Goal: Complete application form

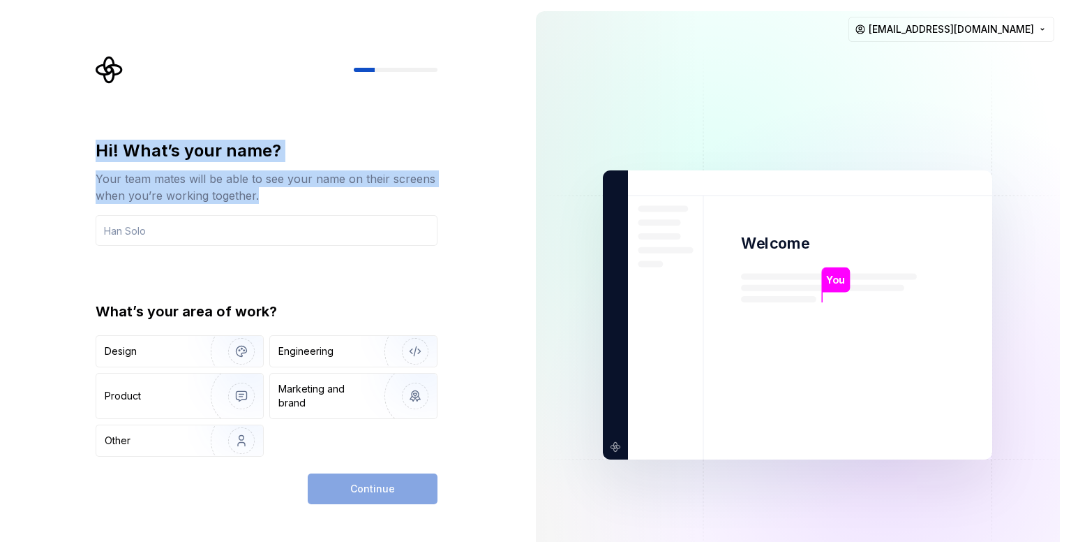
drag, startPoint x: 92, startPoint y: 149, endPoint x: 260, endPoint y: 193, distance: 174.0
click at [260, 193] on div "Hi! What’s your name? Your team mates will be able to see your name on their sc…" at bounding box center [270, 280] width 367 height 448
click at [260, 193] on div "Your team mates will be able to see your name on their screens when you’re work…" at bounding box center [267, 187] width 342 height 34
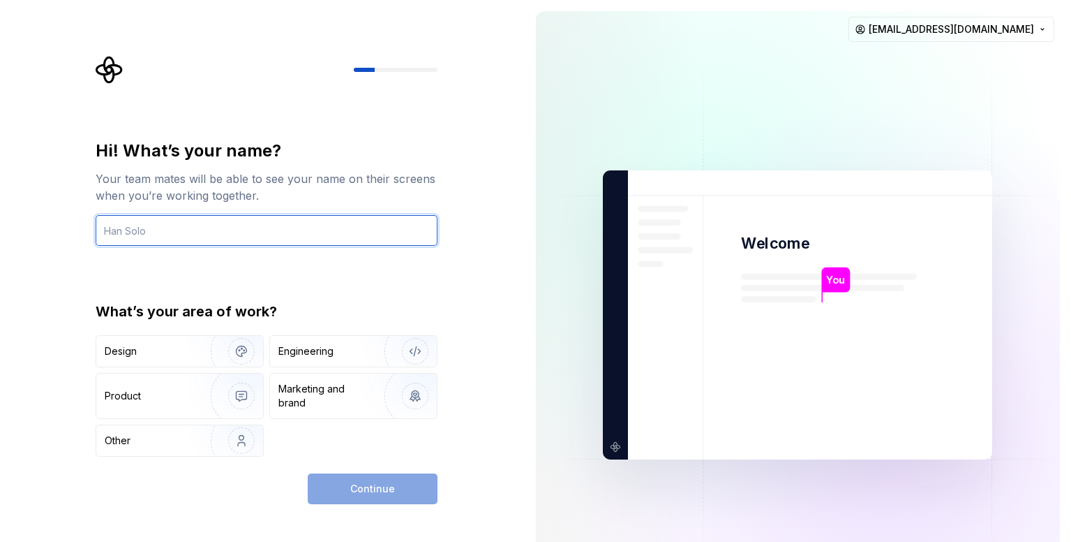
click at [188, 228] on input "text" at bounding box center [267, 230] width 342 height 31
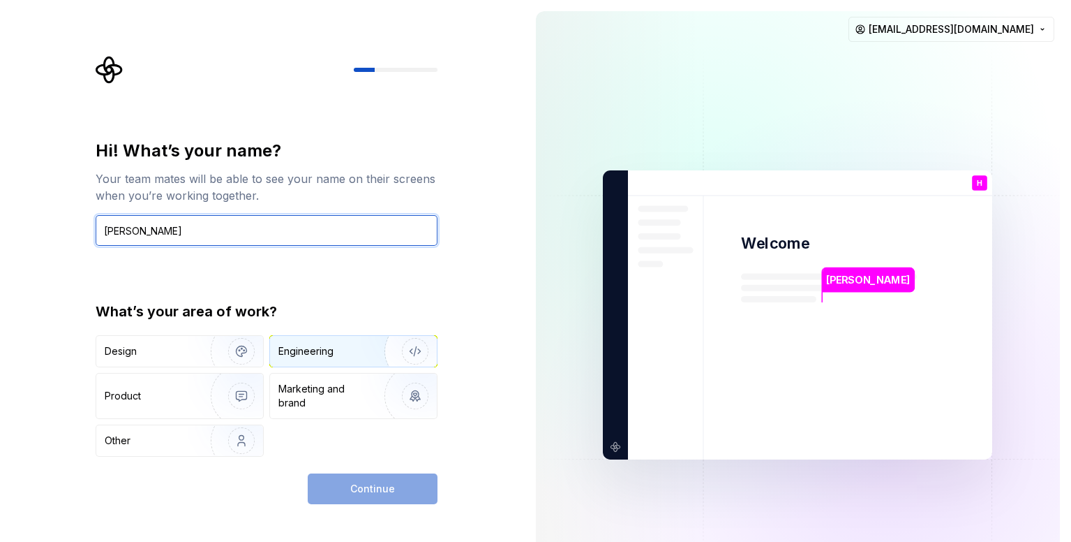
type input "[PERSON_NAME]"
click at [330, 345] on div "Engineering" at bounding box center [305, 351] width 55 height 14
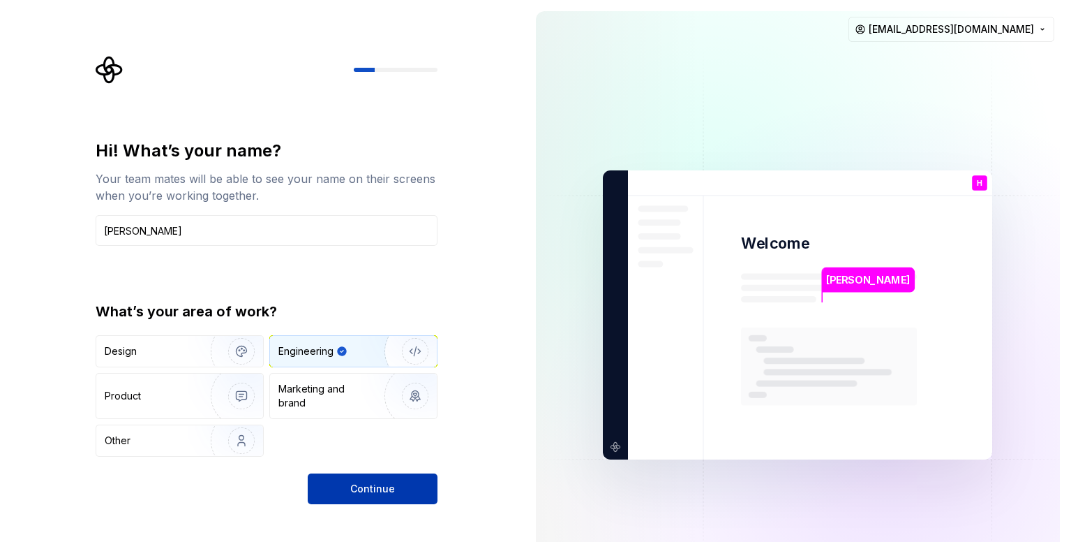
click at [390, 498] on button "Continue" at bounding box center [373, 488] width 130 height 31
click at [1033, 24] on html "Hi! What’s your name? Your team mates will be able to see your name on their sc…" at bounding box center [535, 271] width 1071 height 542
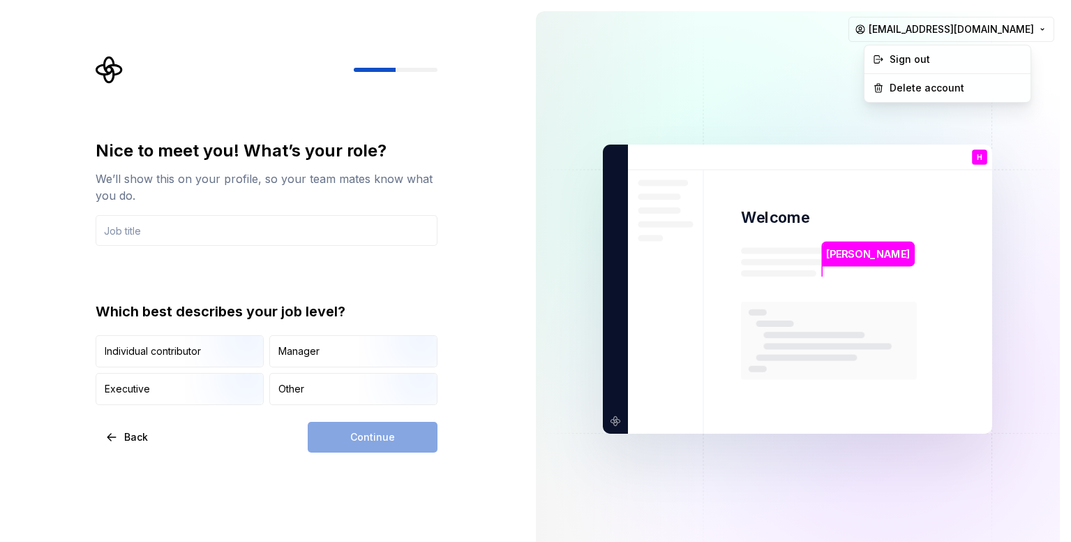
click at [738, 65] on html "Nice to meet you! What’s your role? We’ll show this on your profile, so your te…" at bounding box center [535, 271] width 1071 height 542
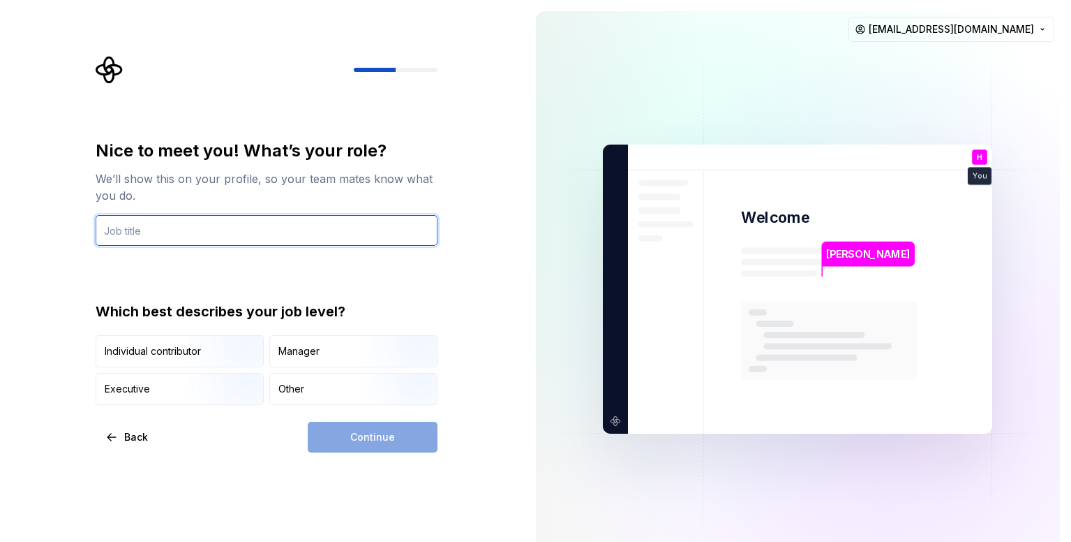
click at [198, 227] on input "text" at bounding box center [267, 230] width 342 height 31
type input "no job"
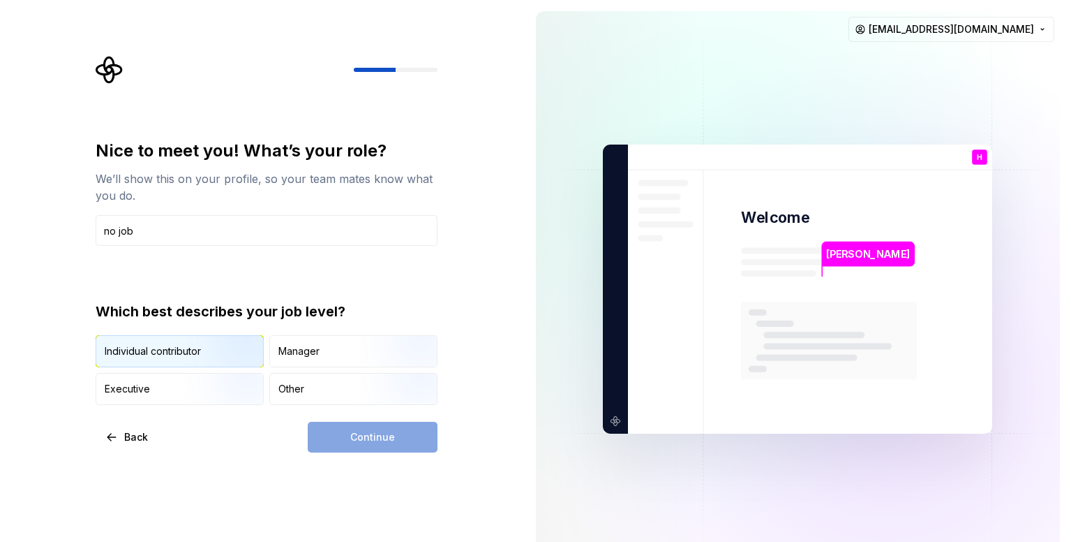
click at [186, 343] on img "button" at bounding box center [229, 369] width 89 height 94
click at [397, 432] on button "Continue" at bounding box center [373, 437] width 130 height 31
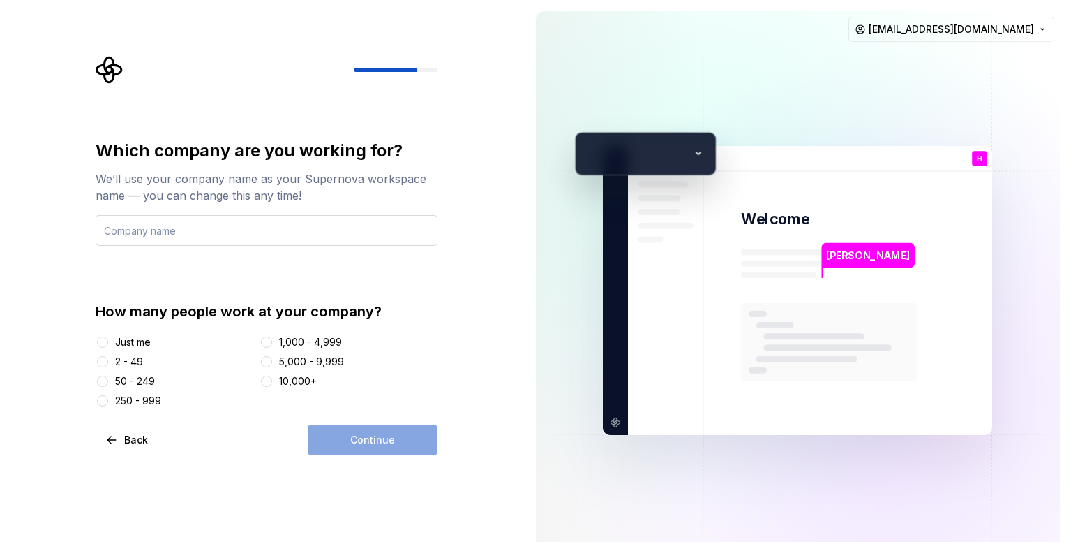
click at [248, 235] on input "text" at bounding box center [267, 230] width 342 height 31
type input "[DEMOGRAPHIC_DATA]"
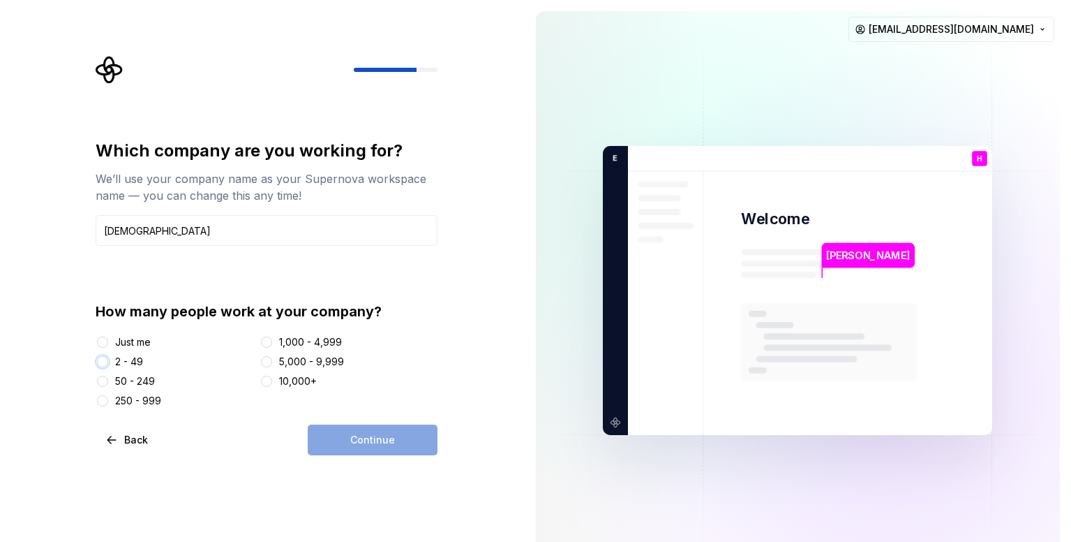
click at [103, 359] on button "2 - 49" at bounding box center [102, 361] width 11 height 11
click at [99, 341] on button "Just me" at bounding box center [102, 341] width 11 height 11
click at [349, 440] on button "Continue" at bounding box center [373, 439] width 130 height 31
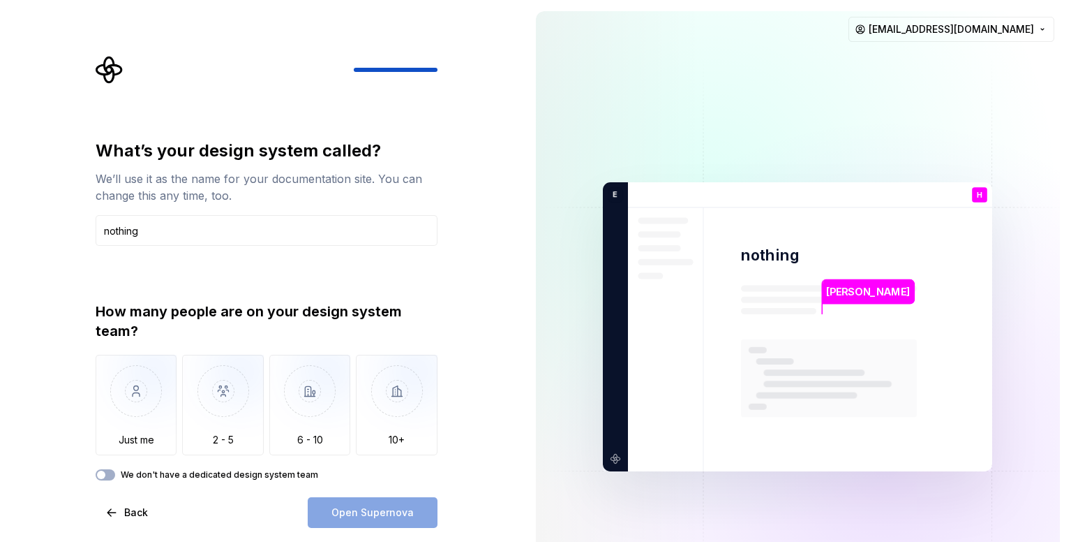
type input "nothing"
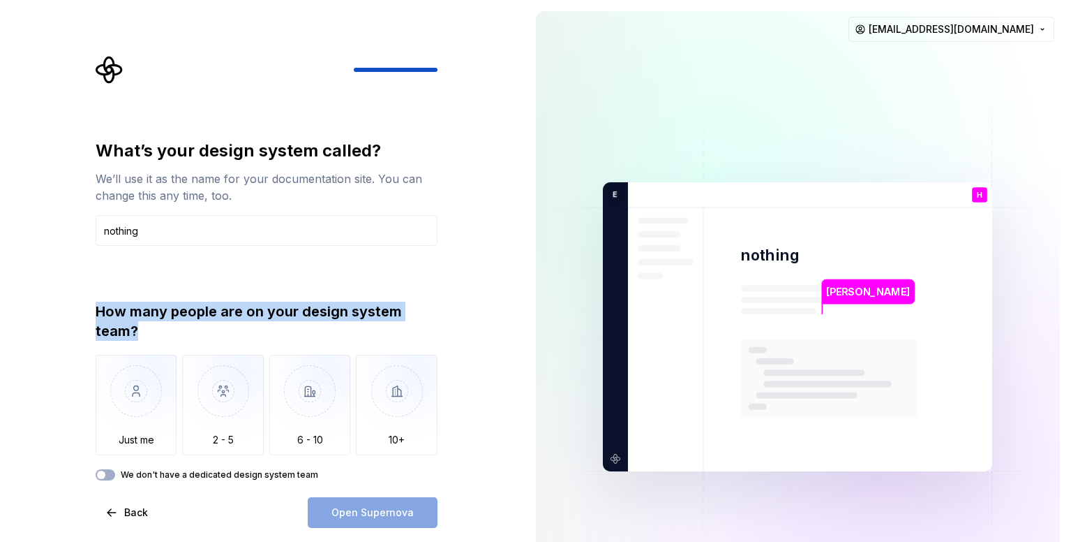
drag, startPoint x: 66, startPoint y: 296, endPoint x: 155, endPoint y: 331, distance: 95.3
click at [155, 331] on div "What’s your design system called? We’ll use it as the name for your documentati…" at bounding box center [262, 326] width 525 height 653
click at [155, 331] on div "How many people are on your design system team?" at bounding box center [267, 321] width 342 height 39
drag, startPoint x: 155, startPoint y: 331, endPoint x: 82, endPoint y: 309, distance: 76.4
click at [82, 309] on div "What’s your design system called? We’ll use it as the name for your documentati…" at bounding box center [262, 326] width 525 height 653
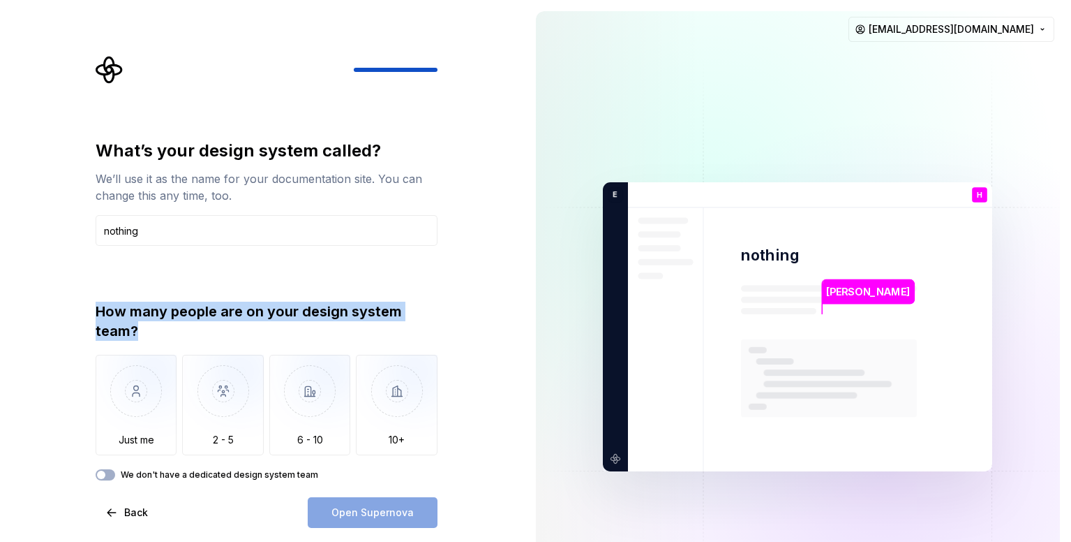
click at [112, 309] on div "How many people are on your design system team?" at bounding box center [267, 321] width 342 height 39
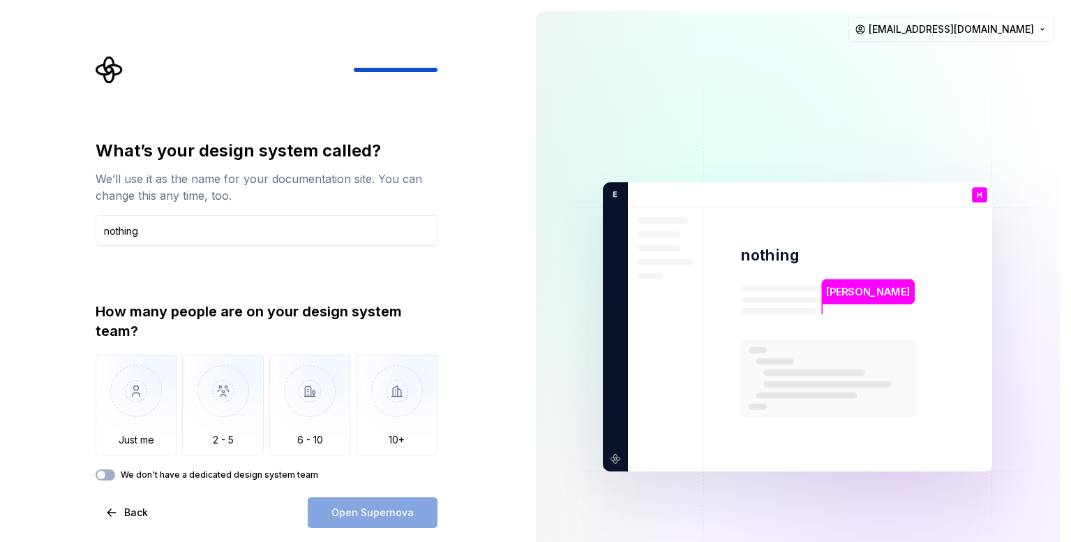
click at [160, 330] on div "How many people are on your design system team?" at bounding box center [267, 321] width 342 height 39
